Goal: Find specific page/section: Find specific page/section

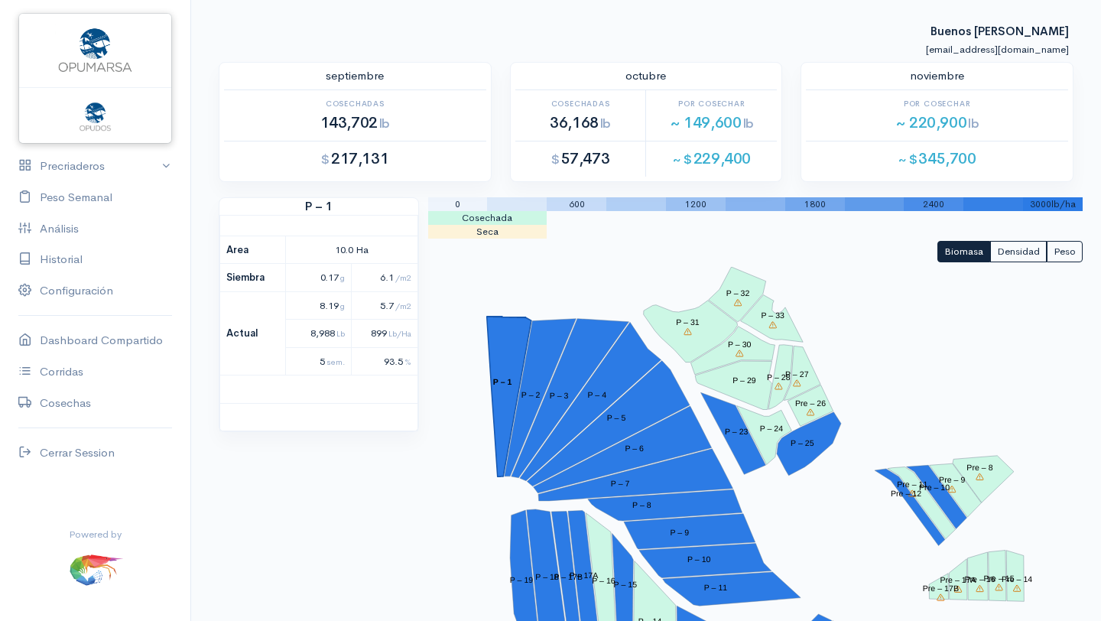
scroll to position [1080, 0]
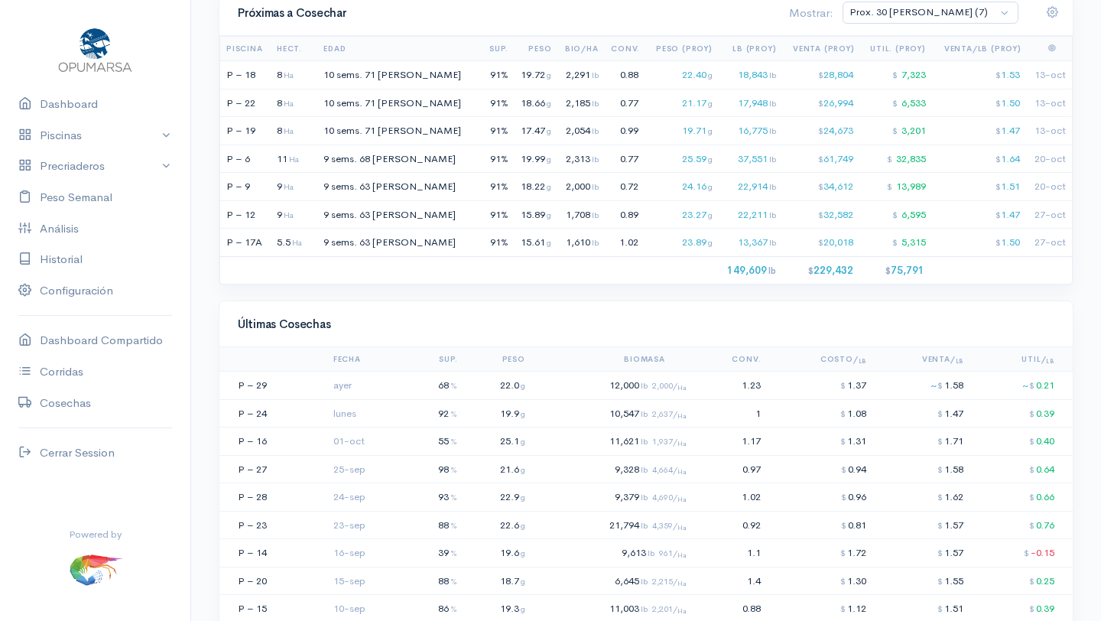
scroll to position [1114, 0]
click at [822, 385] on td "$ 1.37" at bounding box center [819, 385] width 105 height 28
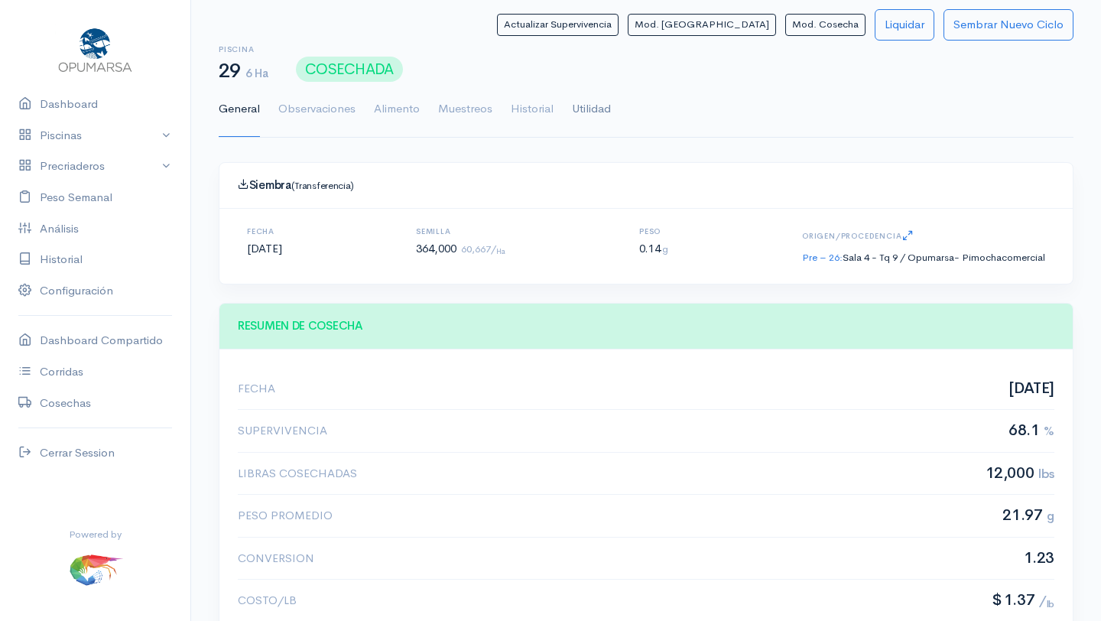
click at [600, 104] on link "Utilidad" at bounding box center [591, 109] width 39 height 55
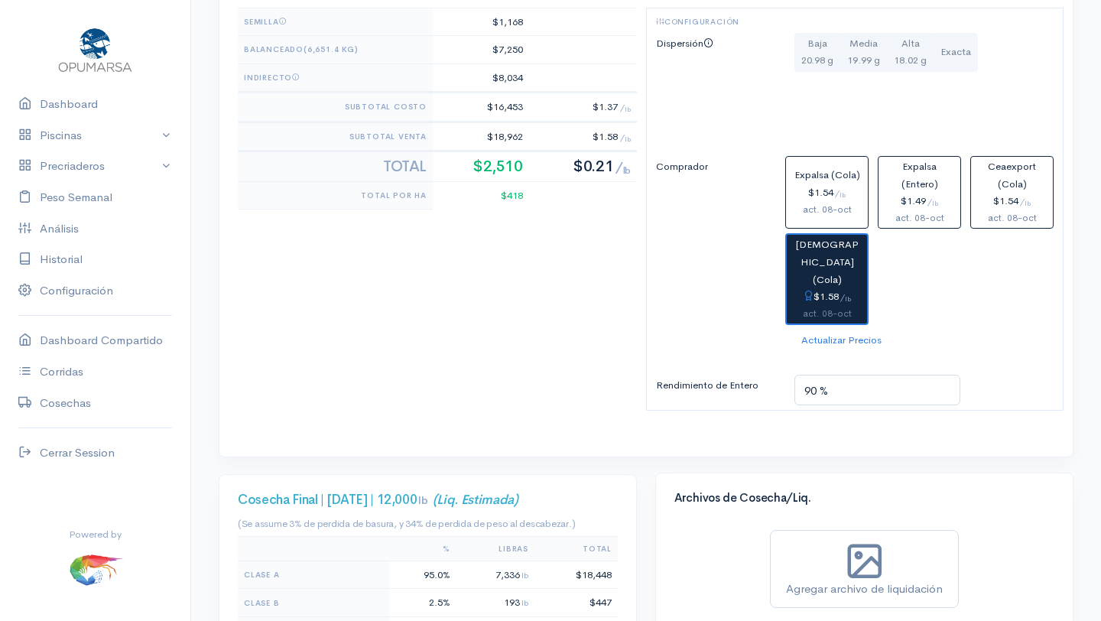
scroll to position [785, 0]
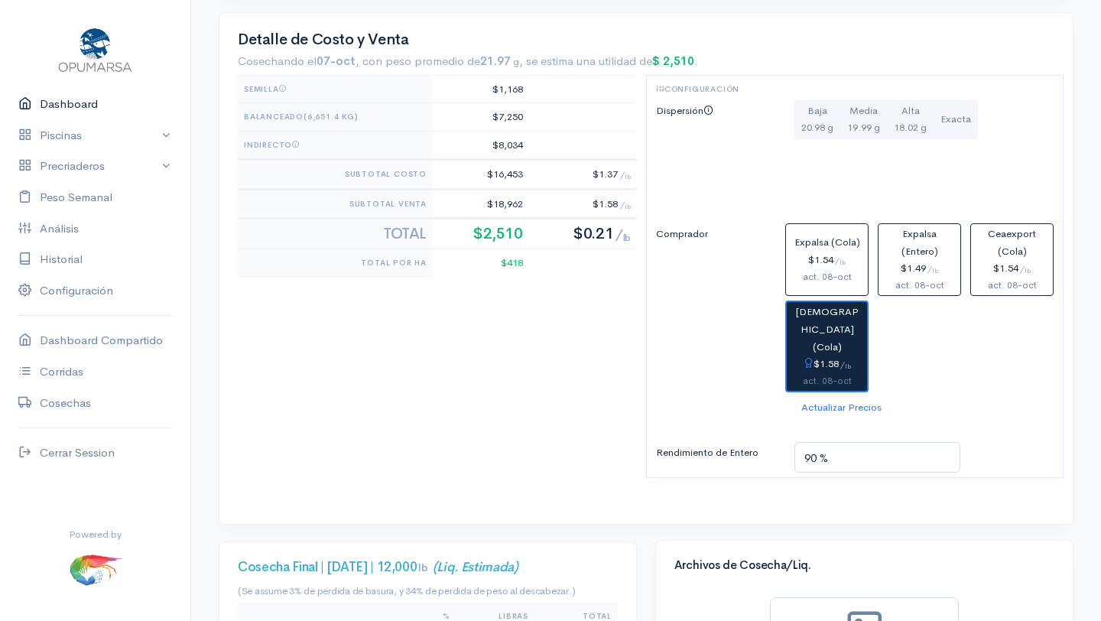
click at [86, 99] on link "Dashboard" at bounding box center [95, 104] width 190 height 31
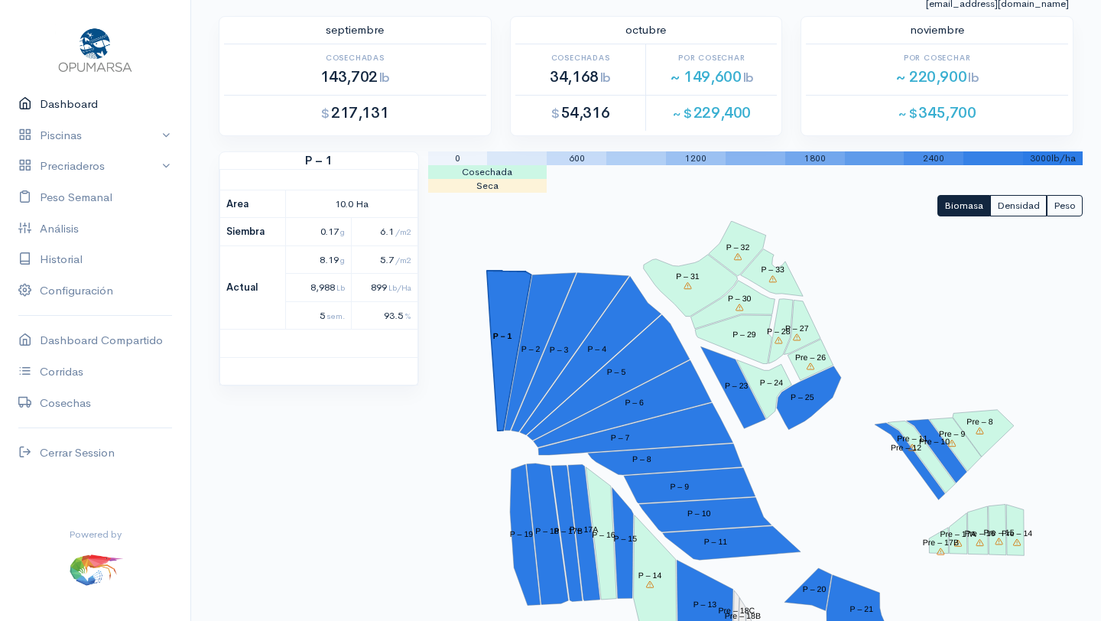
scroll to position [53, 0]
